Goal: Transaction & Acquisition: Purchase product/service

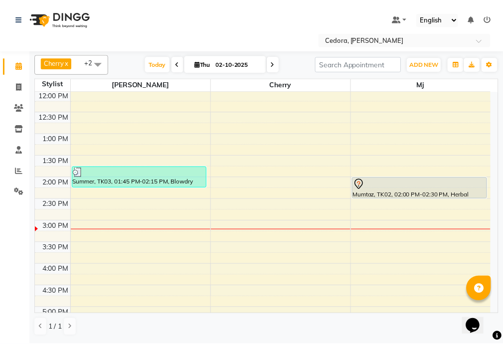
scroll to position [178, 0]
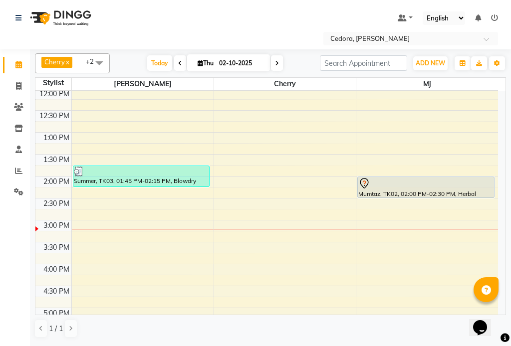
click at [456, 193] on div "Mumtaz, TK02, 02:00 PM-02:30 PM, Herbal" at bounding box center [426, 187] width 136 height 20
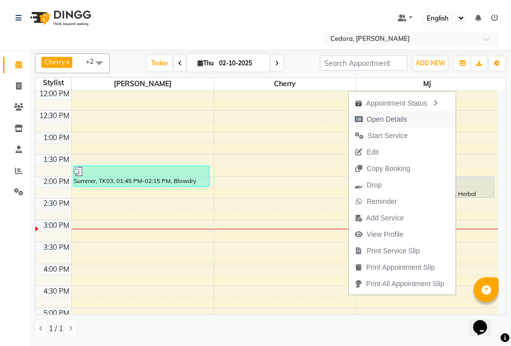
click at [367, 116] on span "Open Details" at bounding box center [387, 119] width 40 height 10
select select "7"
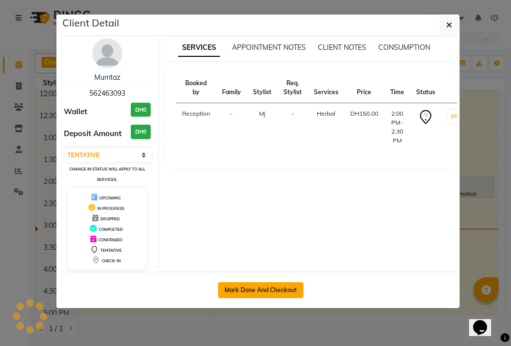
click at [245, 293] on button "Mark Done And Checkout" at bounding box center [260, 290] width 85 height 16
select select "service"
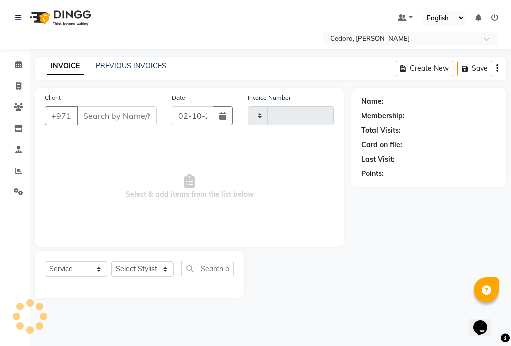
type input "0795"
select select "5144"
type input "562463093"
select select "93334"
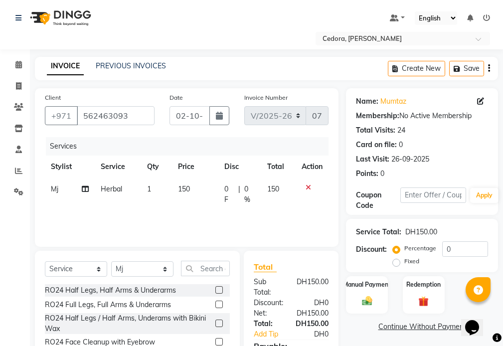
click at [206, 186] on td "150" at bounding box center [195, 194] width 47 height 33
select select "93334"
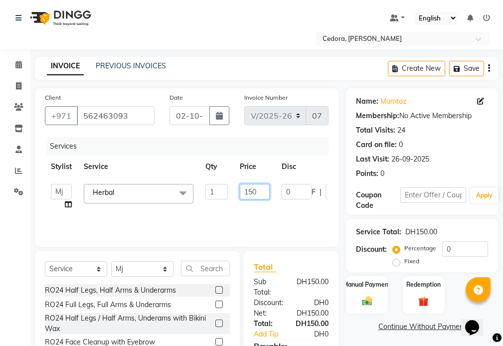
click at [262, 192] on input "150" at bounding box center [255, 191] width 30 height 15
type input "1"
type input "220"
click at [369, 283] on label "Manual Payment" at bounding box center [367, 283] width 50 height 9
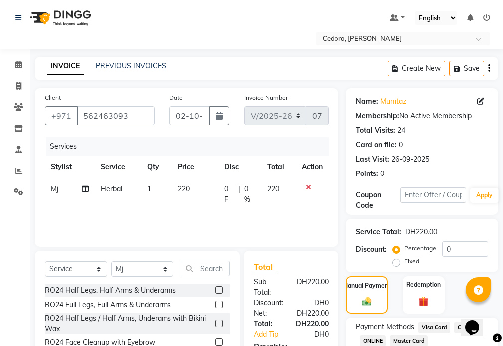
click at [434, 324] on span "Visa Card" at bounding box center [434, 327] width 32 height 11
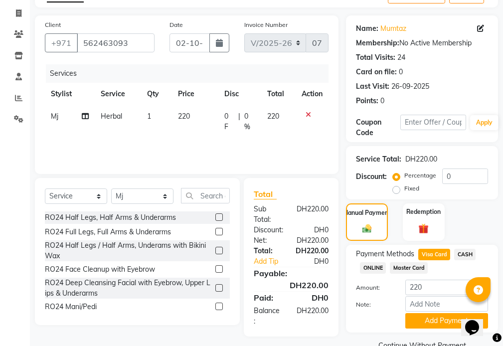
scroll to position [95, 0]
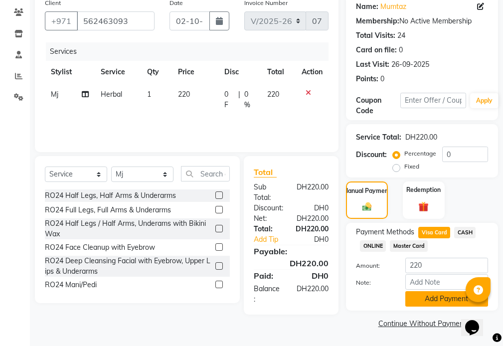
click at [447, 300] on button "Add Payment" at bounding box center [446, 298] width 83 height 15
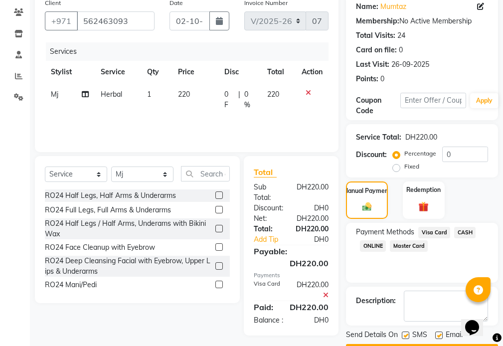
scroll to position [123, 0]
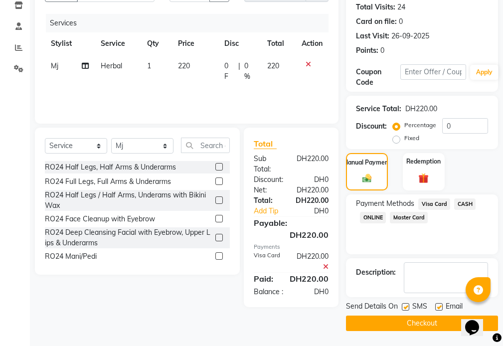
click at [422, 326] on button "Checkout" at bounding box center [422, 323] width 152 height 15
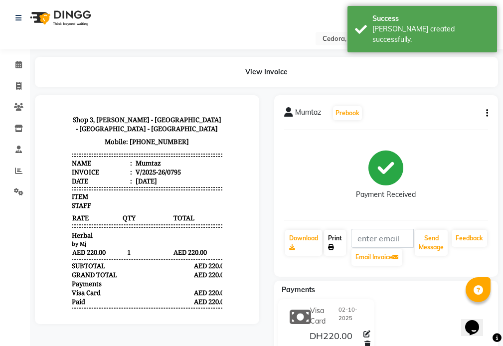
click at [332, 236] on link "Print" at bounding box center [335, 243] width 22 height 26
